Goal: Download file/media

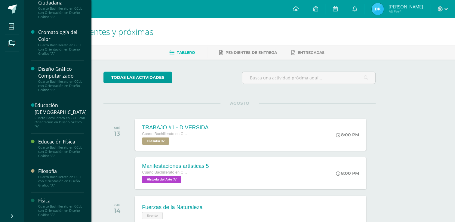
scroll to position [30, 0]
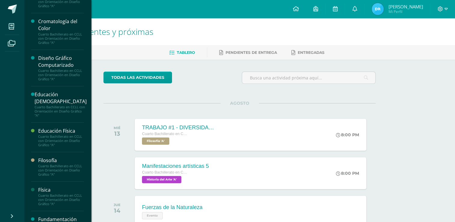
click at [52, 197] on div "Cuarto Bachillerato en CCLL con Orientación en Diseño Gráfico "A"" at bounding box center [61, 200] width 46 height 13
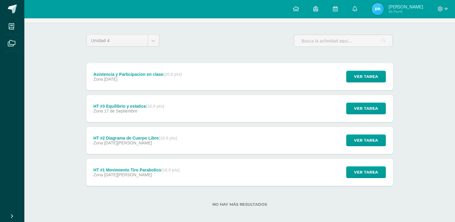
scroll to position [41, 0]
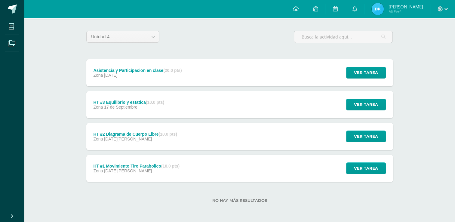
click at [143, 172] on div "Zona [DATE][PERSON_NAME]" at bounding box center [136, 171] width 86 height 5
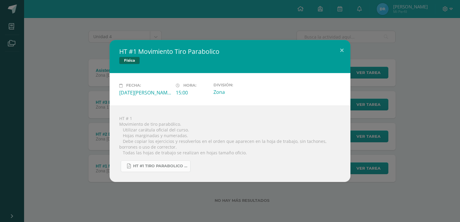
click at [156, 167] on span "HT #1 tiro parabolico 4U.pdf" at bounding box center [160, 166] width 54 height 5
click at [71, 131] on div "HT #1 Movimiento Tiro Parabolico Física Fecha: [DATE][PERSON_NAME] Hora: 15:00 …" at bounding box center [229, 111] width 455 height 142
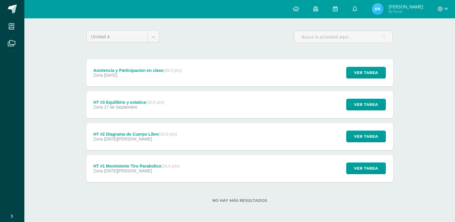
click at [142, 140] on div "Zona [DATE][PERSON_NAME]" at bounding box center [135, 139] width 84 height 5
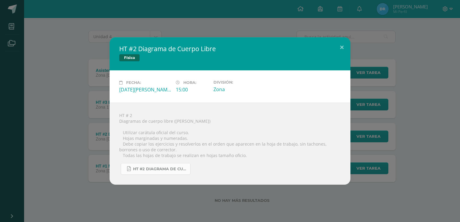
click at [149, 168] on span "HT #2 Diagrama de cuerpos libre 4U.pdf" at bounding box center [160, 169] width 54 height 5
click at [77, 82] on div "HT #2 Diagrama de Cuerpo Libre Física Fecha: [DATE][PERSON_NAME] Hora: 15:00 Di…" at bounding box center [229, 110] width 455 height 147
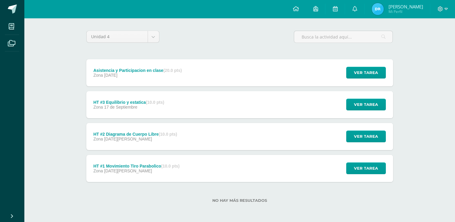
click at [150, 119] on div "Asistencia y Participacion en clase (20.0 pts) Zona [DATE] Ver tarea Asistencia…" at bounding box center [239, 120] width 307 height 123
click at [154, 110] on div "HT #3 Equilibrio y estatica (10.0 pts) Zona [DATE]" at bounding box center [128, 104] width 85 height 27
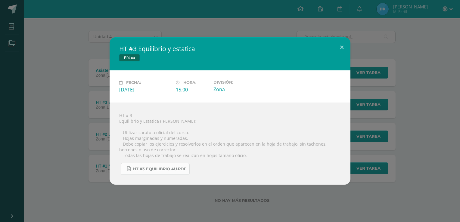
click at [152, 169] on span "HT #3 Equilibrio 4U.pdf" at bounding box center [159, 169] width 53 height 5
click at [77, 66] on div "HT #3 Equilibrio y estatica Física Fecha: [DATE] Hora: 15:00 División:" at bounding box center [229, 110] width 455 height 147
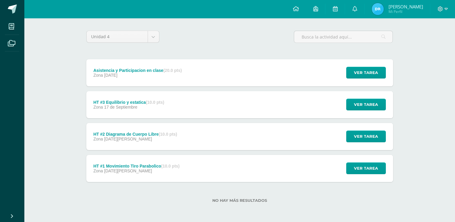
click at [149, 69] on div "Asistencia y Participacion en clase (20.0 pts)" at bounding box center [137, 70] width 88 height 5
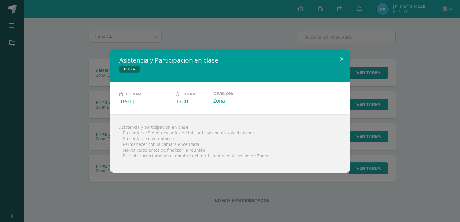
click at [75, 102] on div "Asistencia y Participacion en clase Física Fecha: [DATE] Hora: 15:00 División:" at bounding box center [229, 111] width 455 height 124
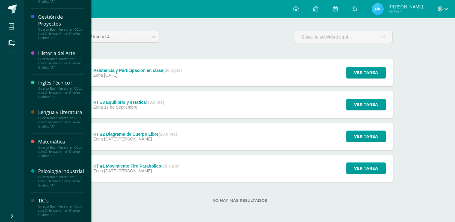
scroll to position [271, 0]
click at [54, 145] on div "Matemática" at bounding box center [61, 141] width 46 height 7
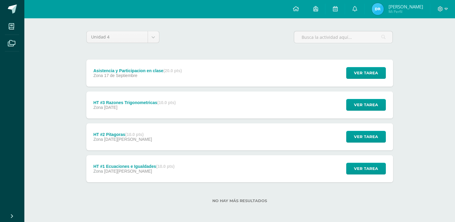
scroll to position [41, 0]
click at [147, 158] on div "HT #1 Ecuaciones e Igualdades (10.0 pts) Zona 20 de Agosto" at bounding box center [134, 168] width 96 height 27
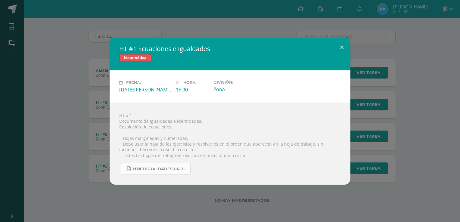
click at [142, 167] on span "HT# 1 igualdades U4.pdf" at bounding box center [160, 169] width 54 height 5
click at [79, 141] on div "HT #1 Ecuaciones e Igualdades Matemática Fecha: Miércoles 20 de Agosto Hora: 15…" at bounding box center [229, 110] width 455 height 147
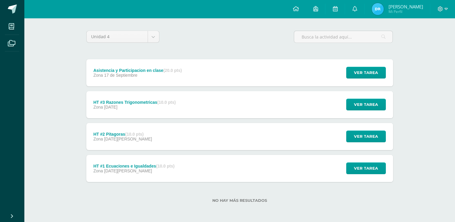
click at [133, 146] on div "HT #2 Pitagoras (10.0 pts) Zona 27 de Agosto" at bounding box center [122, 136] width 73 height 27
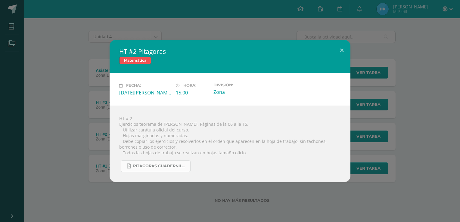
click at [147, 163] on link "Pitagoras cuadernillo ccle.pdf" at bounding box center [156, 166] width 70 height 12
click at [80, 75] on div "HT #2 Pitagoras Matemática Fecha: Miércoles 27 de Agosto Hora: 15:00 División: …" at bounding box center [229, 111] width 455 height 142
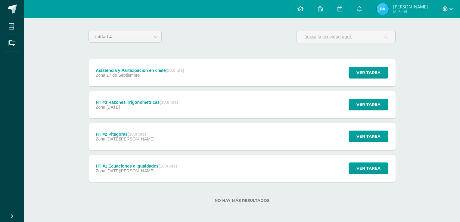
click at [138, 104] on div "Fecha: Miércoles 27 de Agosto Hora: 15:00 División: Zona" at bounding box center [230, 91] width 217 height 29
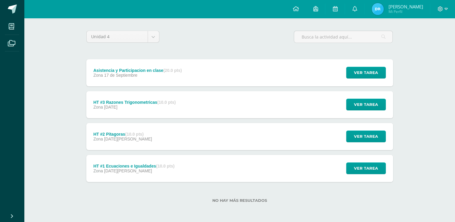
click at [149, 111] on div "HT #3 Razones Trigonometricas (10.0 pts) Zona 10 de Septiembre" at bounding box center [134, 104] width 97 height 27
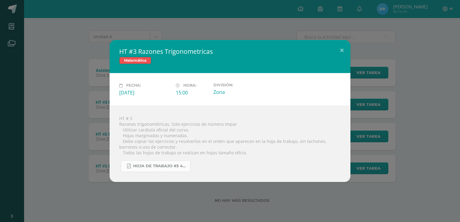
click at [148, 166] on span "Hoja de trabajo #3 4U.pdf" at bounding box center [160, 166] width 54 height 5
click at [76, 107] on div "HT #3 Razones Trigonometricas Matemática Fecha: Miércoles 10 de Septiembre Hora…" at bounding box center [229, 111] width 455 height 142
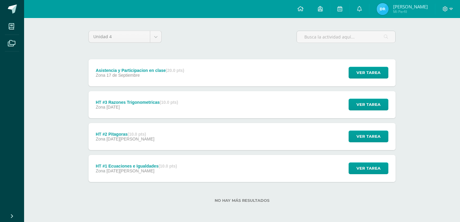
click at [131, 73] on div "HT #3 Razones Trigonometricas Matemática" at bounding box center [230, 62] width 217 height 30
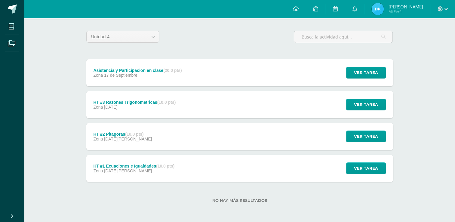
click at [131, 73] on span "17 de Septiembre" at bounding box center [120, 75] width 33 height 5
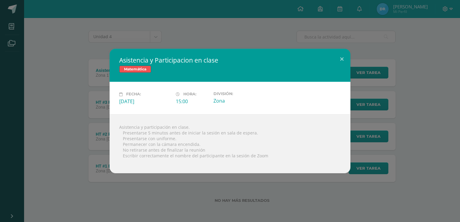
click at [60, 88] on div "Asistencia y Participacion en clase Matemática Fecha: Miércoles 17 de Septiembr…" at bounding box center [229, 111] width 455 height 124
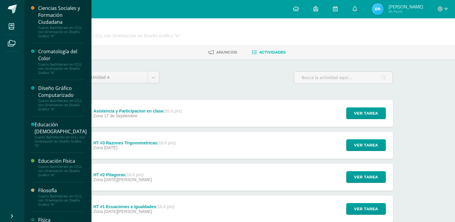
scroll to position [0, 0]
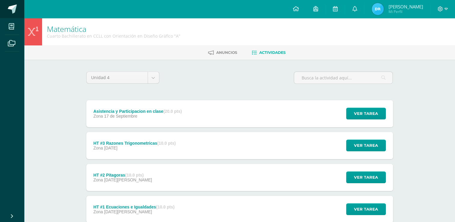
click at [10, 11] on span at bounding box center [12, 9] width 9 height 9
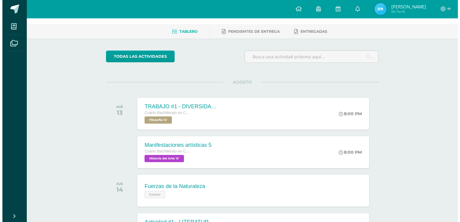
scroll to position [60, 0]
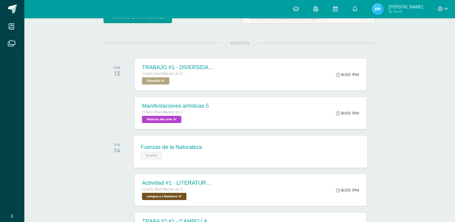
click at [242, 149] on div "Fuerzas de la Naturaleza Evento Fuerzas de la Naturaleza Evento Cargando conten…" at bounding box center [251, 151] width 234 height 32
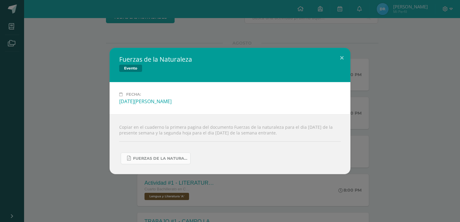
click at [166, 160] on span "FUERZAS DE LA NATURALEZA 2025.pdf" at bounding box center [160, 158] width 54 height 5
